Goal: Information Seeking & Learning: Check status

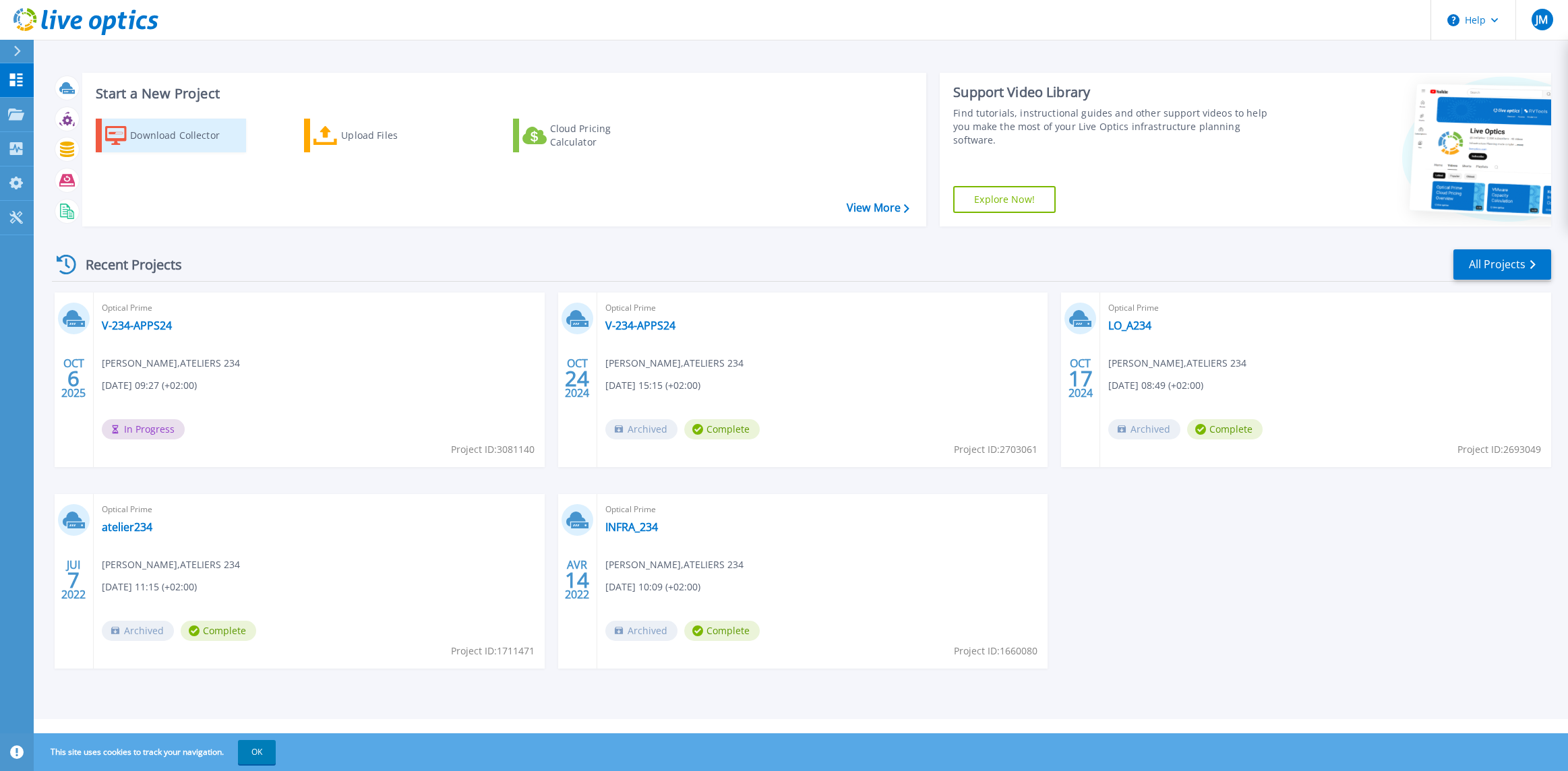
click at [166, 133] on div "Download Collector" at bounding box center [184, 136] width 108 height 27
click at [143, 325] on link "V-234-APPS24" at bounding box center [137, 326] width 71 height 14
click at [157, 324] on link "V-234-APPS24" at bounding box center [137, 326] width 71 height 14
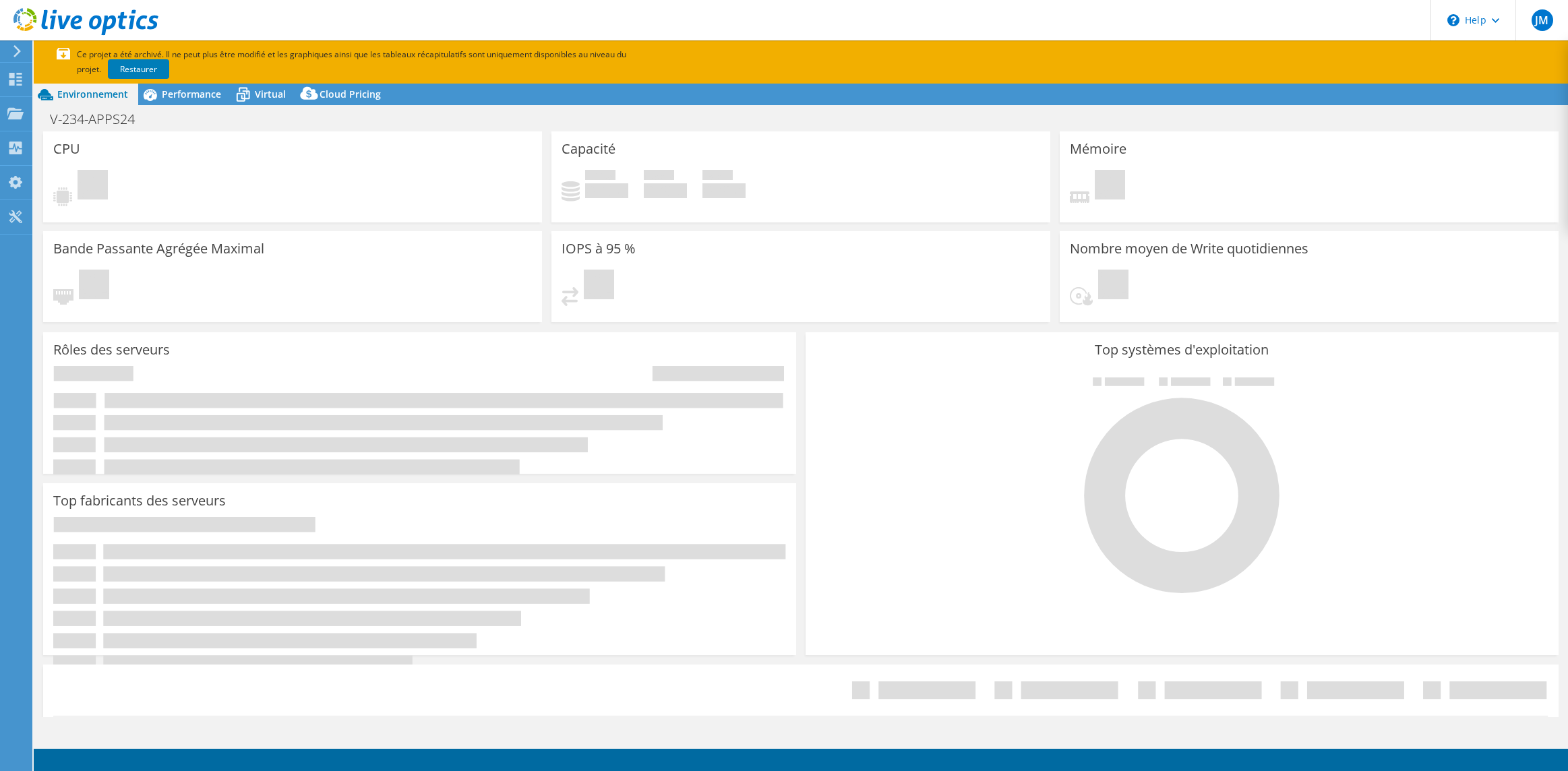
select select "USD"
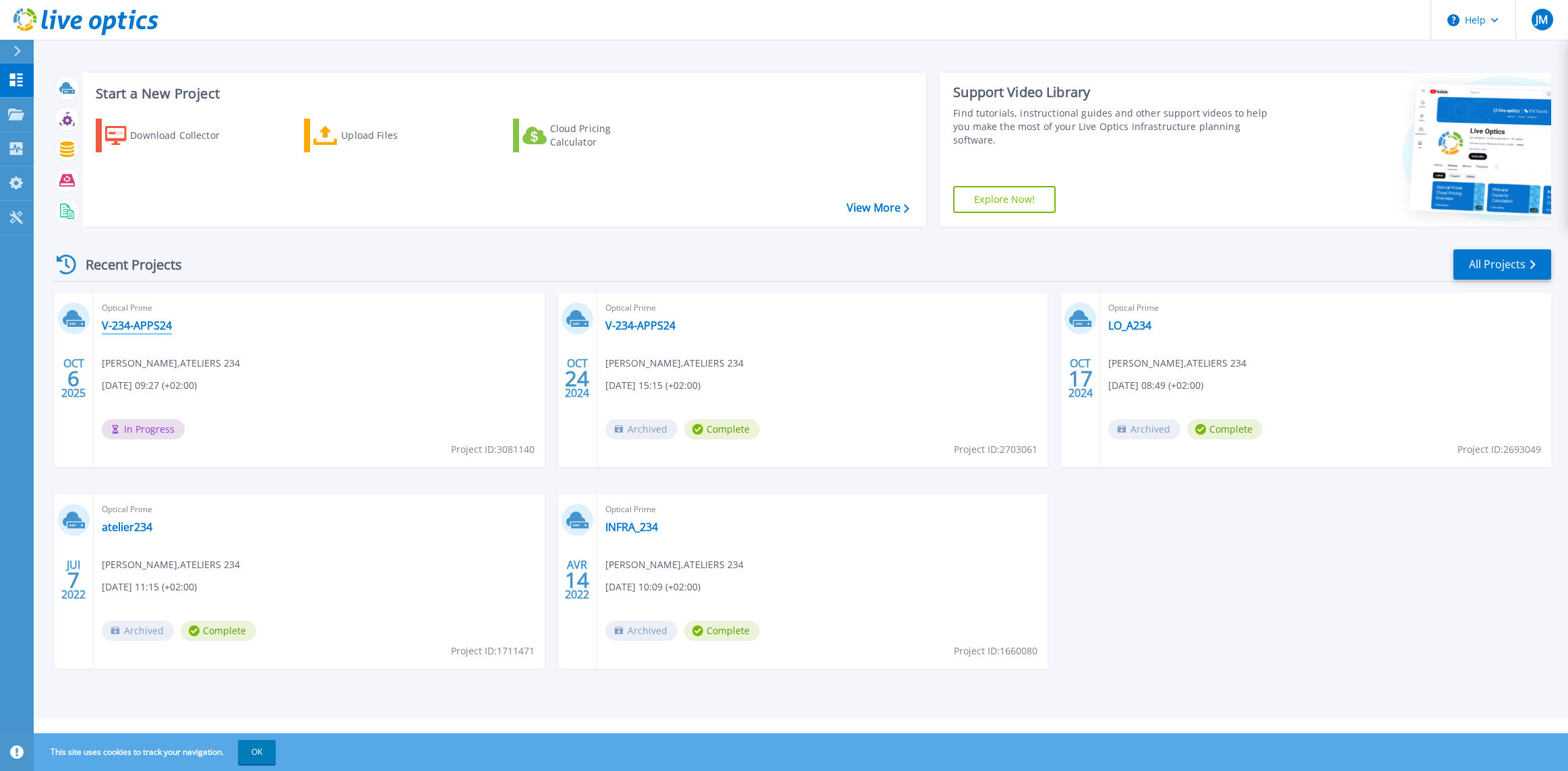
click at [146, 323] on link "V-234-APPS24" at bounding box center [137, 326] width 71 height 14
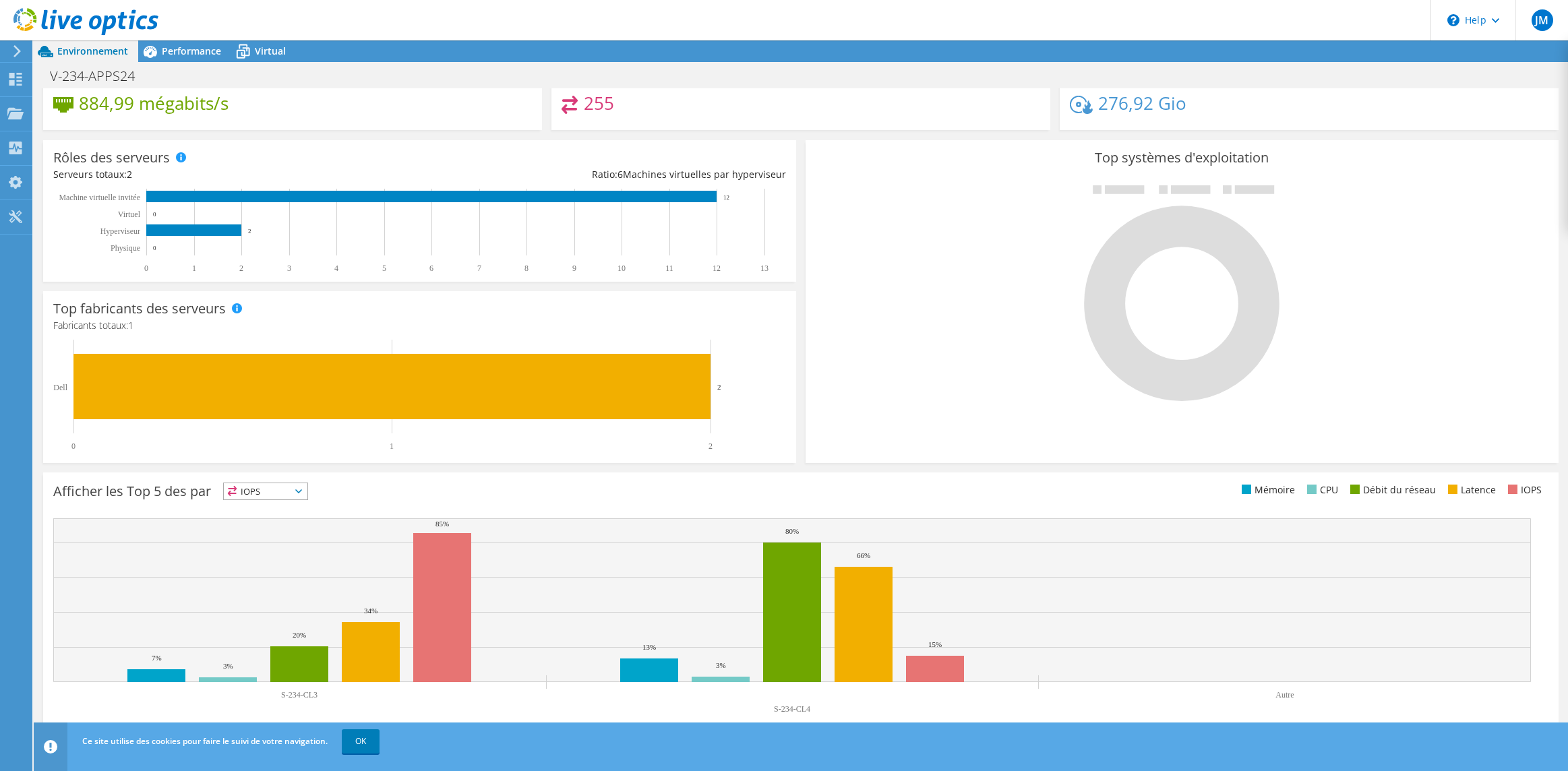
scroll to position [68, 0]
click at [371, 753] on link "OK" at bounding box center [360, 742] width 38 height 24
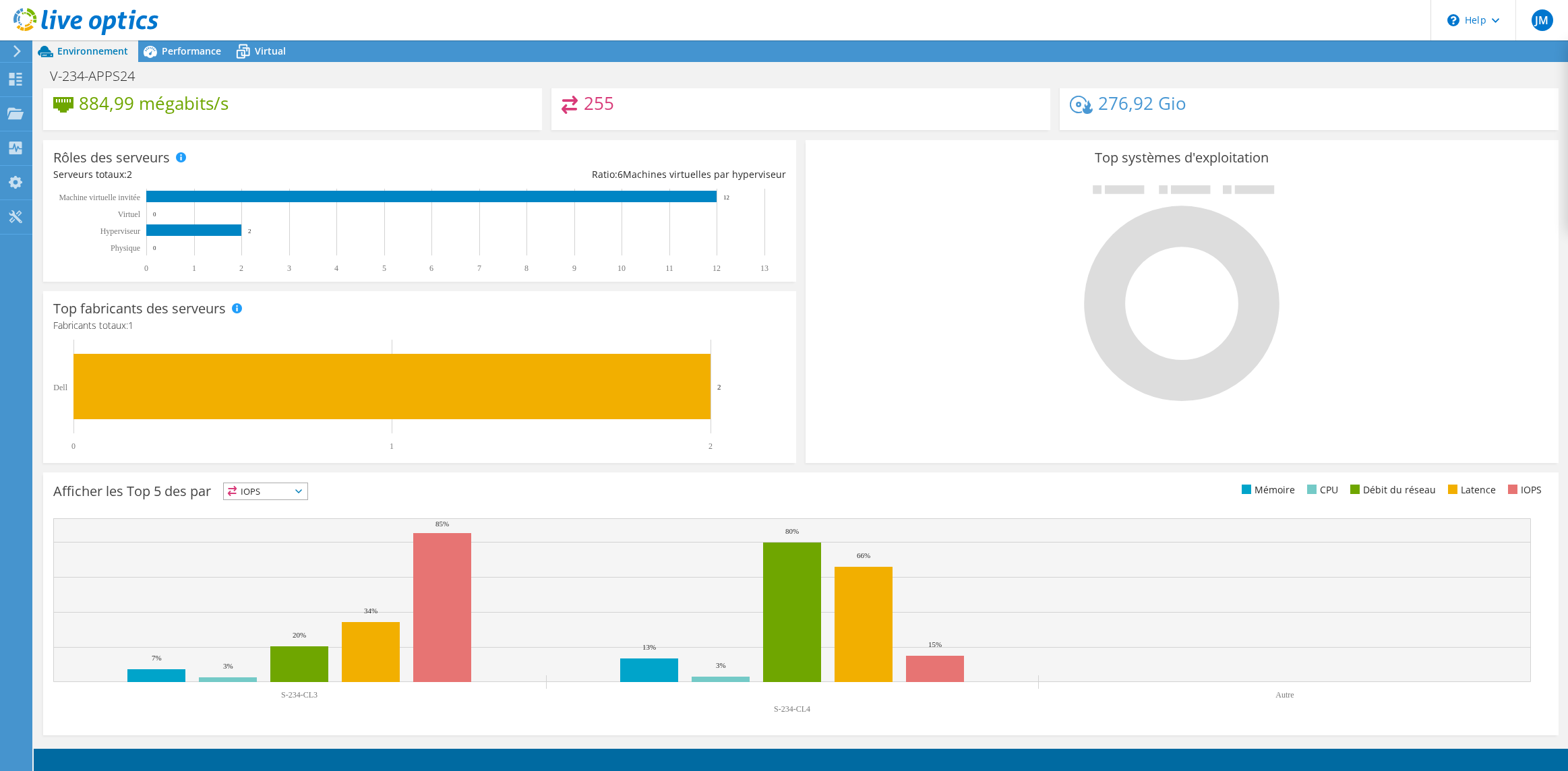
scroll to position [0, 0]
